Goal: Check status: Check status

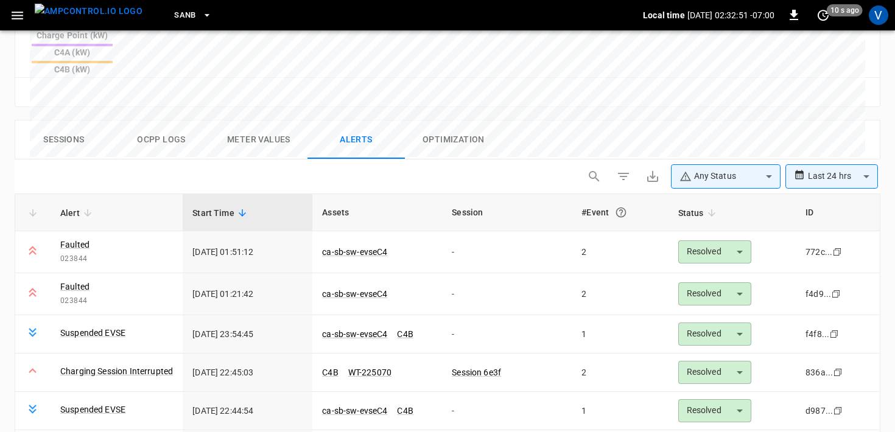
scroll to position [432, 0]
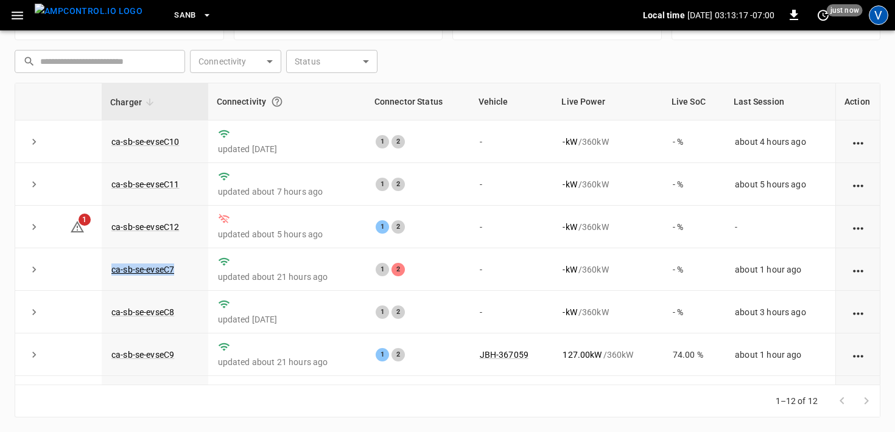
scroll to position [24, 0]
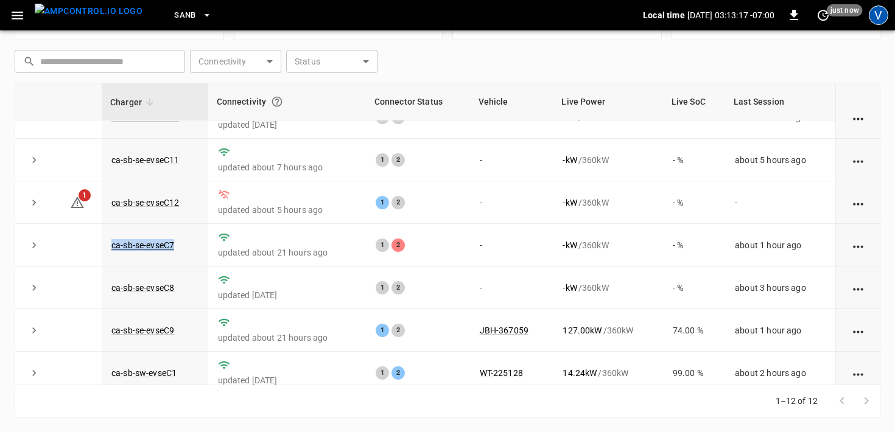
click at [883, 18] on div "V" at bounding box center [878, 14] width 19 height 19
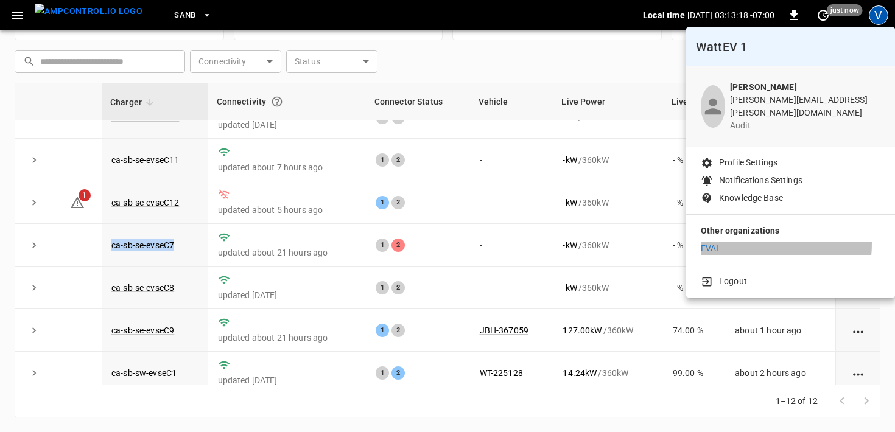
click at [727, 242] on li "EVAI" at bounding box center [791, 248] width 180 height 13
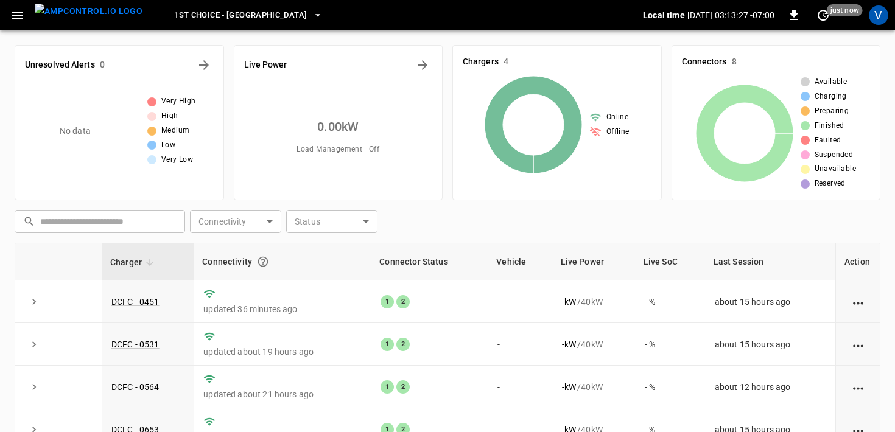
click at [438, 211] on div "​ ​ Connectivity ​ Connectivity Status ​ Status" at bounding box center [445, 219] width 870 height 28
click at [245, 17] on span "1st Choice - Riverside" at bounding box center [240, 16] width 133 height 14
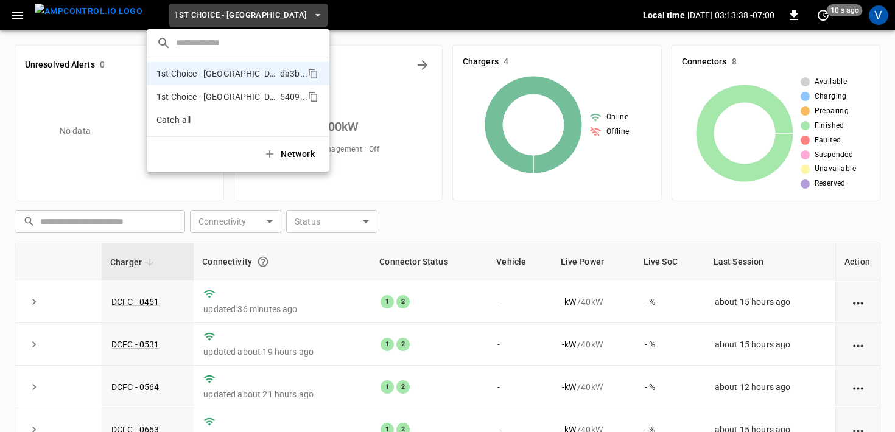
click at [259, 94] on p "1st Choice - San Fernando" at bounding box center [215, 97] width 119 height 12
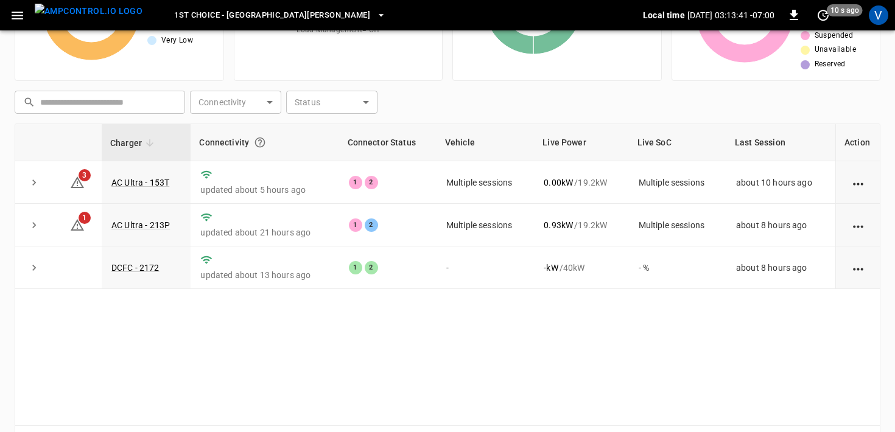
scroll to position [122, 0]
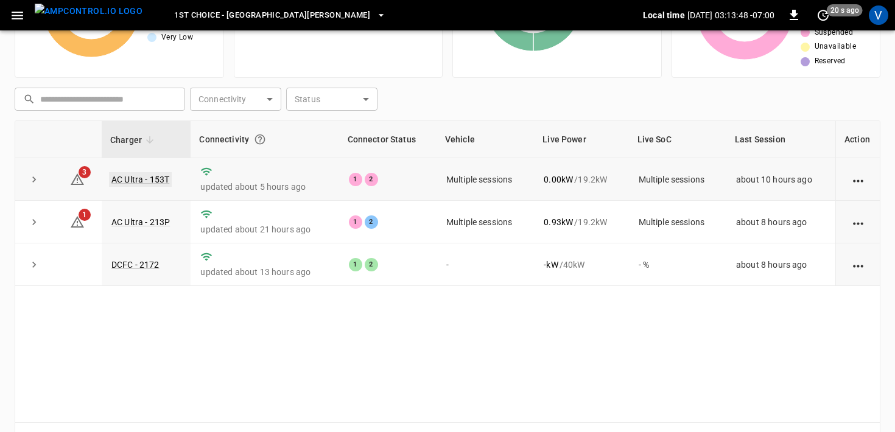
click at [147, 180] on link "AC Ultra - 153T" at bounding box center [140, 179] width 63 height 15
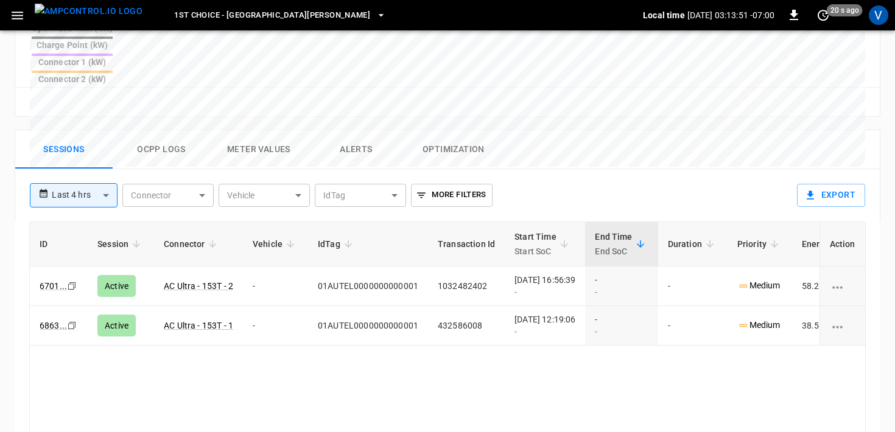
scroll to position [558, 0]
click at [355, 130] on button "Alerts" at bounding box center [355, 149] width 97 height 39
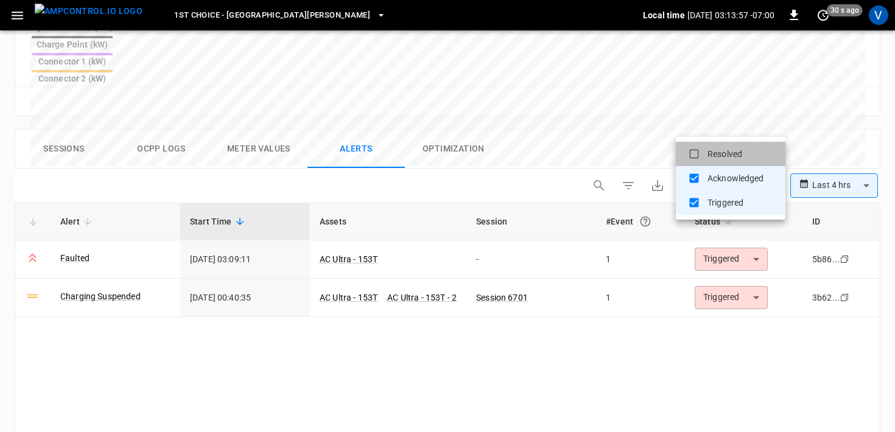
click at [725, 163] on li "Resolved" at bounding box center [731, 154] width 110 height 24
type input "**********"
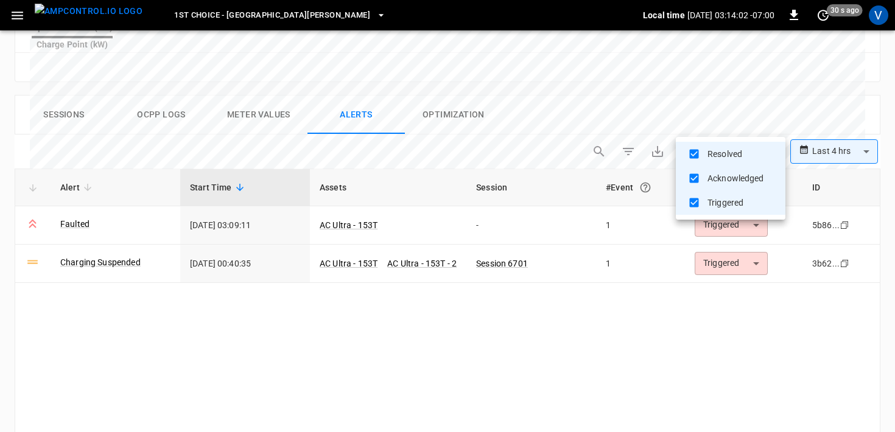
click at [564, 91] on div at bounding box center [447, 216] width 895 height 432
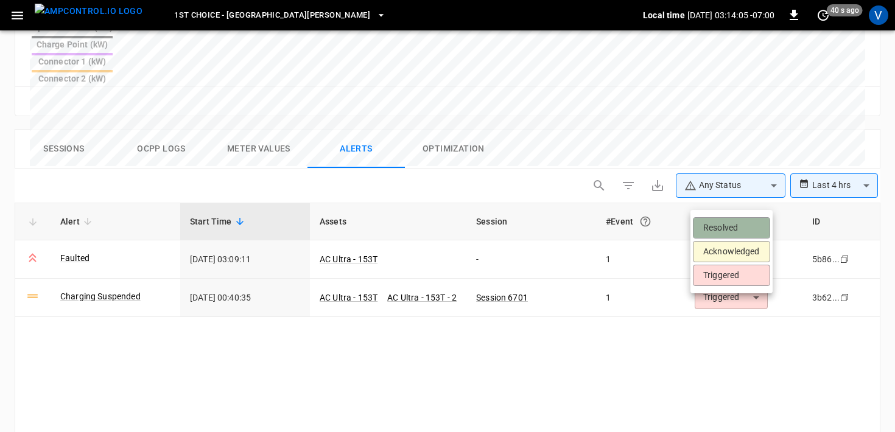
click at [724, 237] on li "Resolved" at bounding box center [731, 227] width 77 height 21
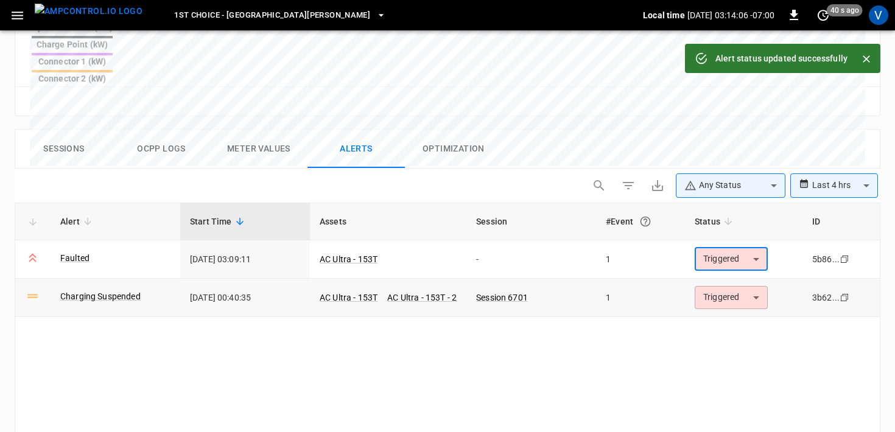
type input "********"
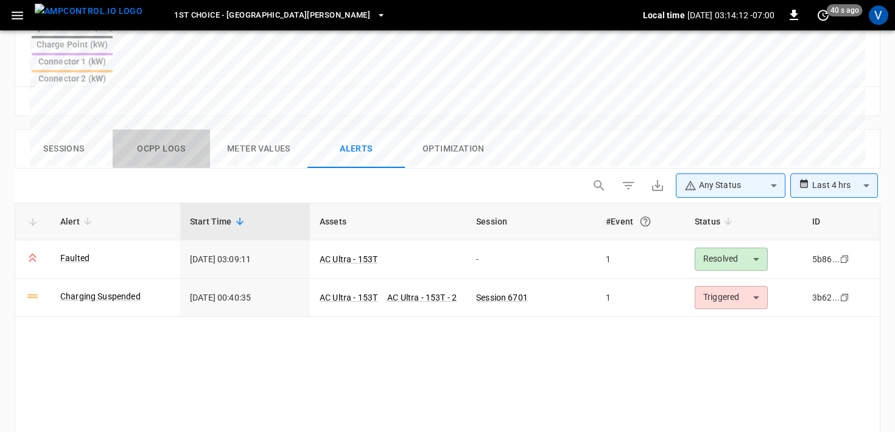
click at [156, 130] on button "Ocpp logs" at bounding box center [161, 149] width 97 height 39
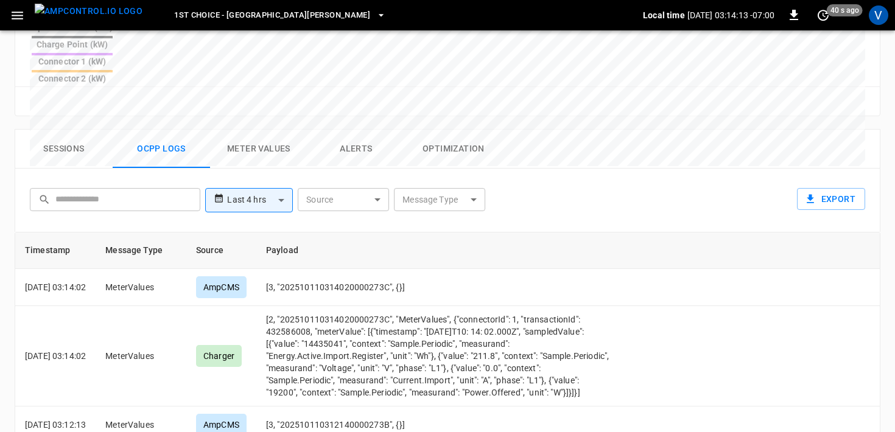
click at [466, 149] on body "**********" at bounding box center [447, 11] width 895 height 1139
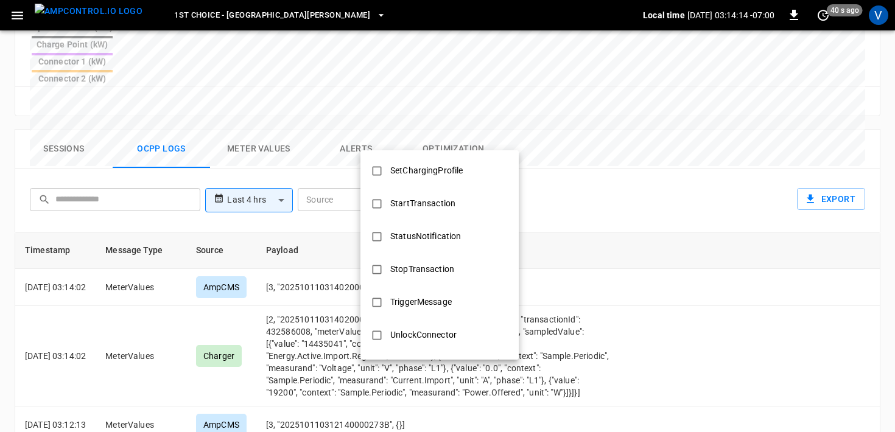
scroll to position [589, 0]
click at [436, 242] on div "StopTransaction" at bounding box center [422, 239] width 79 height 23
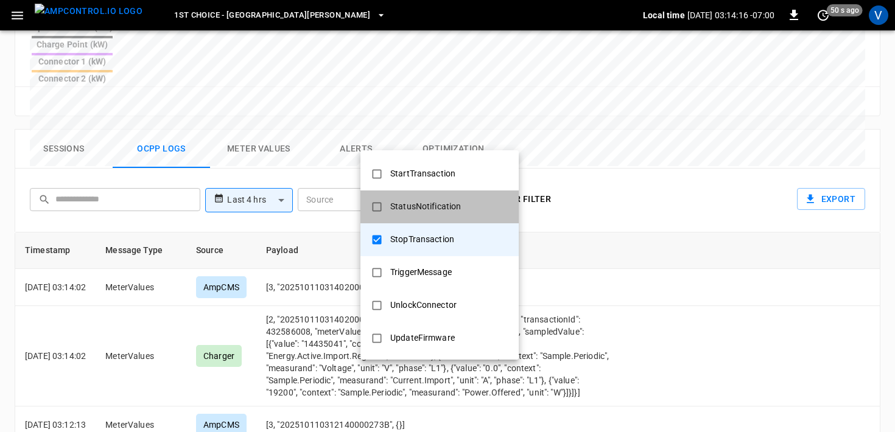
click at [428, 201] on div "StatusNotification" at bounding box center [425, 206] width 85 height 23
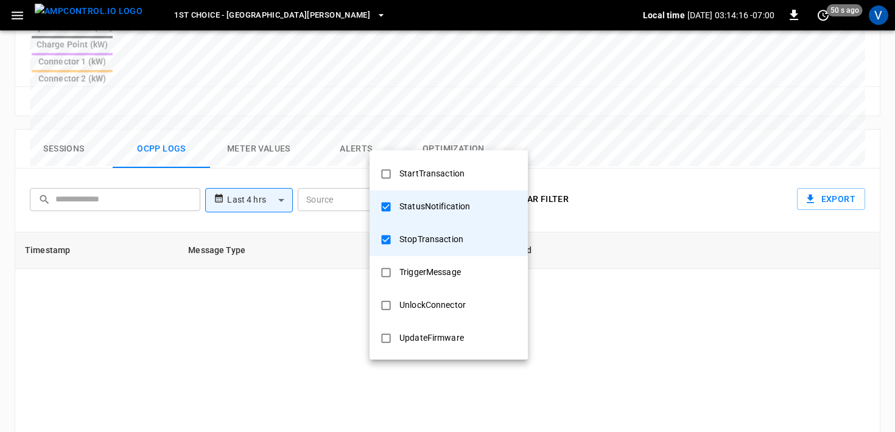
click at [423, 167] on div "StartTransaction" at bounding box center [432, 174] width 80 height 23
type input "**********"
click at [638, 121] on div at bounding box center [447, 216] width 895 height 432
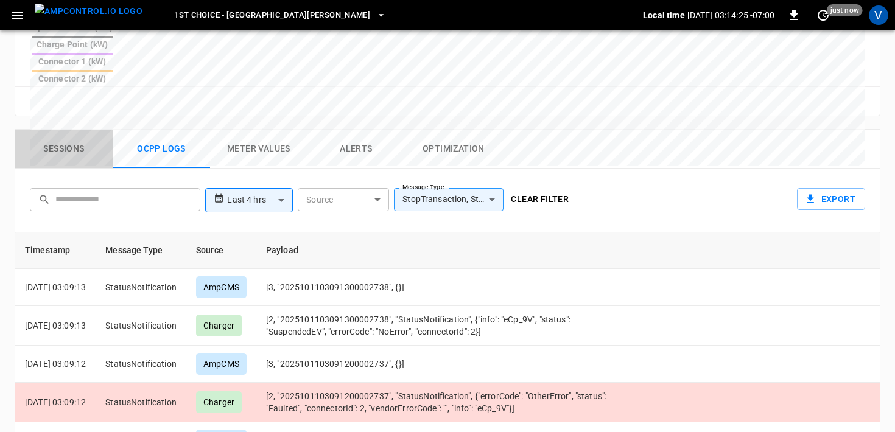
click at [60, 130] on button "Sessions" at bounding box center [63, 149] width 97 height 39
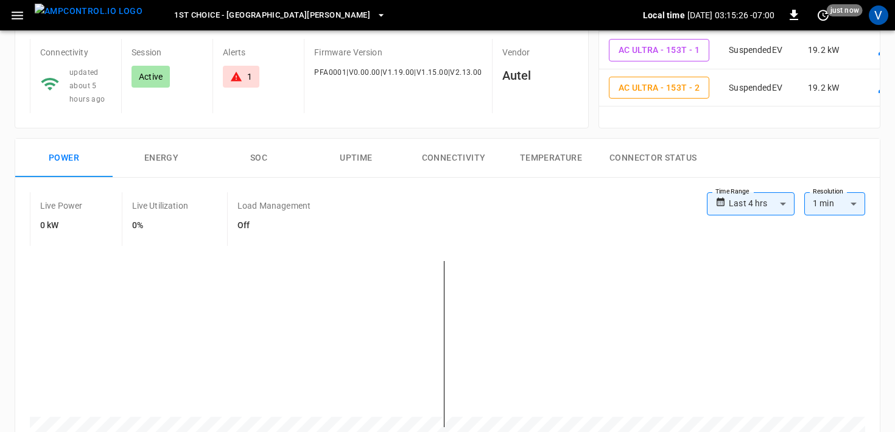
scroll to position [107, 0]
